Goal: Transaction & Acquisition: Purchase product/service

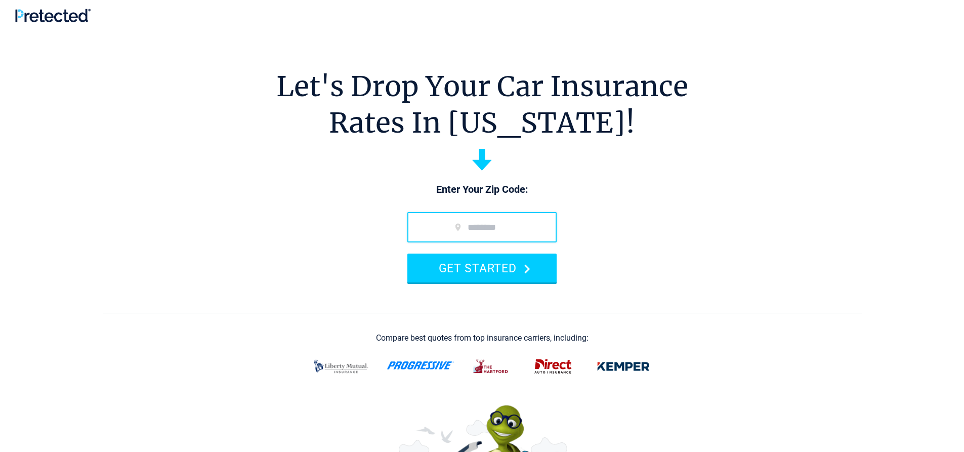
click at [449, 225] on input "zip code" at bounding box center [482, 227] width 149 height 30
type input "*****"
click at [408, 254] on button "GET STARTED" at bounding box center [482, 268] width 149 height 29
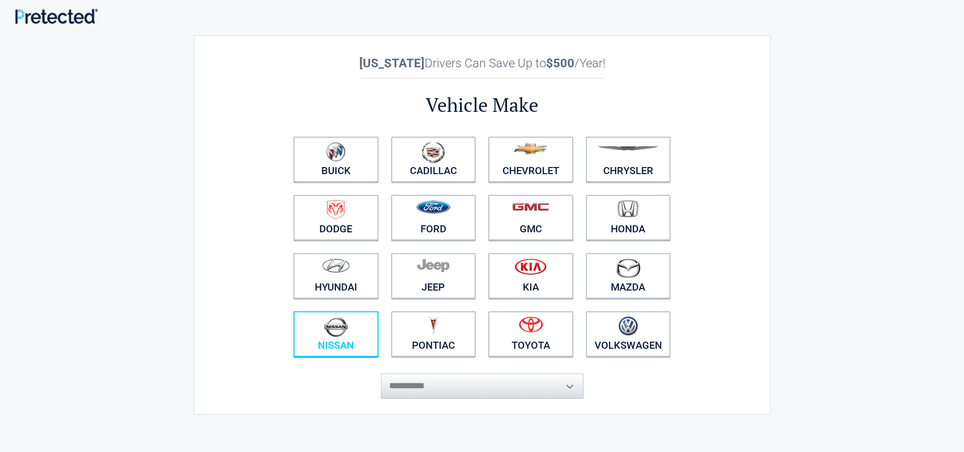
click at [329, 336] on img at bounding box center [336, 326] width 24 height 21
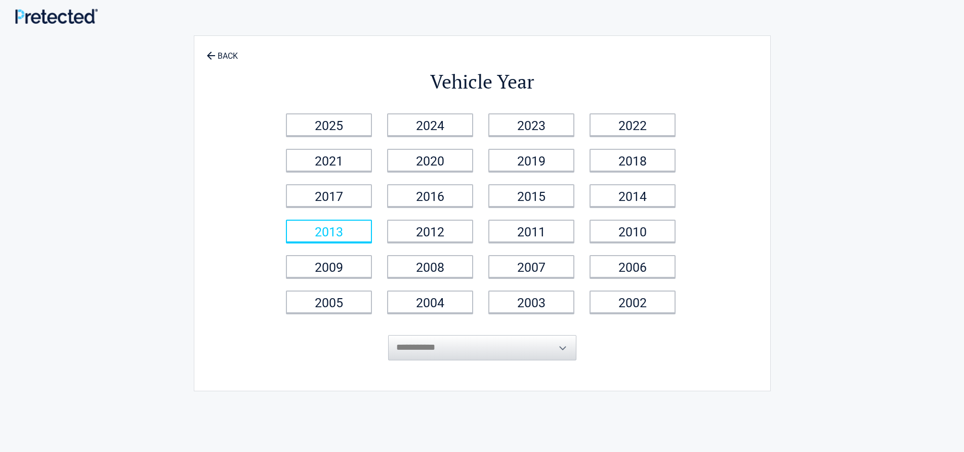
click at [338, 224] on link "2013" at bounding box center [329, 231] width 86 height 23
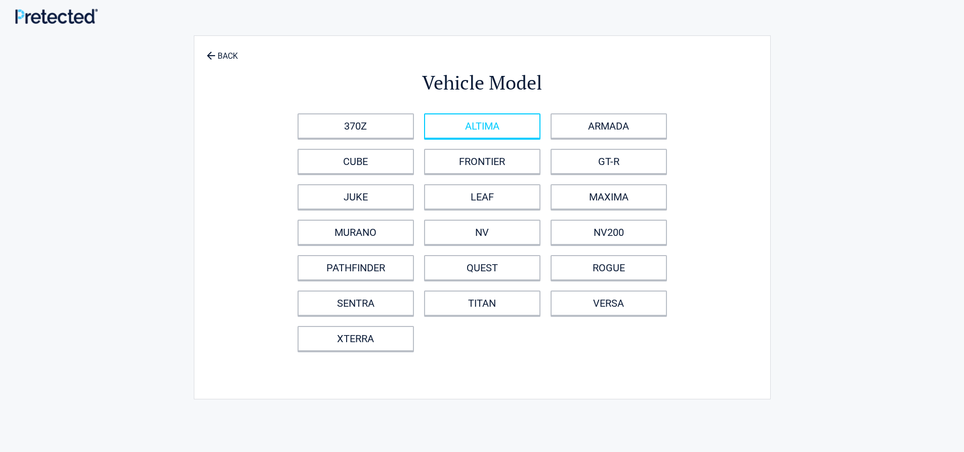
click at [498, 125] on link "ALTIMA" at bounding box center [482, 125] width 116 height 25
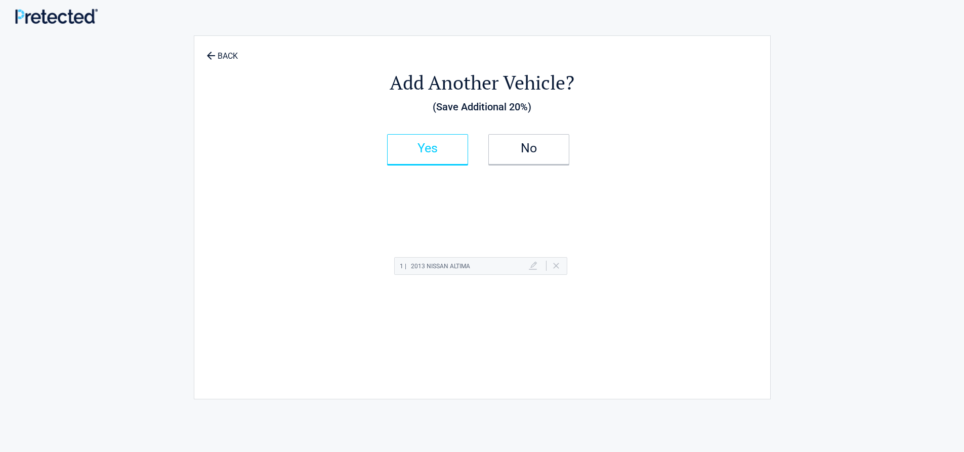
click at [421, 148] on h2 "Yes" at bounding box center [428, 148] width 60 height 7
